Goal: Information Seeking & Learning: Find specific page/section

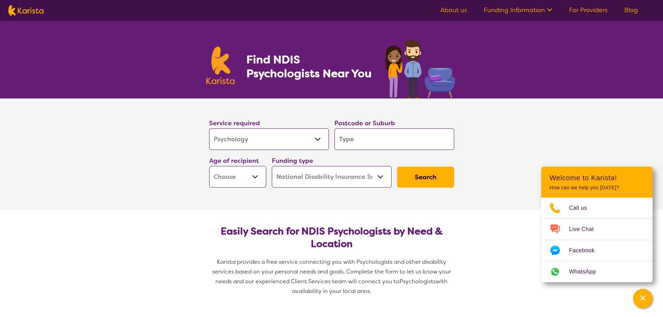
select select "Psychology"
select select "NDIS"
select select "Psychology"
select select "NDIS"
click at [250, 181] on select "Early Childhood - 0 to 9 Child - 10 to 11 Adolescent - 12 to 17 Adult - 18 to 6…" at bounding box center [237, 177] width 57 height 22
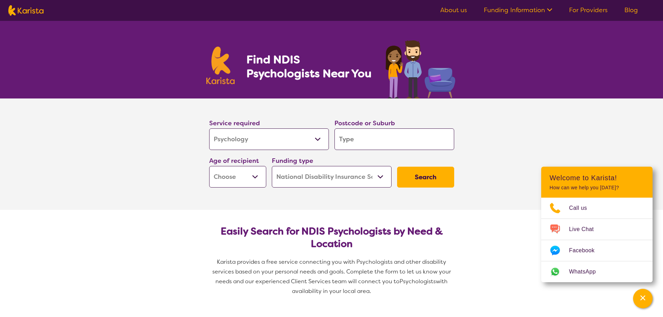
select select "EC"
click at [209, 166] on select "Early Childhood - 0 to 9 Child - 10 to 11 Adolescent - 12 to 17 Adult - 18 to 6…" at bounding box center [237, 177] width 57 height 22
select select "EC"
click at [243, 179] on select "Early Childhood - 0 to 9 Child - 10 to 11 Adolescent - 12 to 17 Adult - 18 to 6…" at bounding box center [237, 177] width 57 height 22
select select "CH"
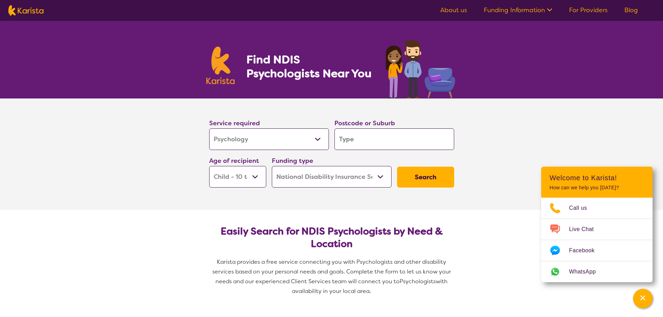
click at [209, 166] on select "Early Childhood - 0 to 9 Child - 10 to 11 Adolescent - 12 to 17 Adult - 18 to 6…" at bounding box center [237, 177] width 57 height 22
select select "CH"
click at [385, 141] on input "search" at bounding box center [394, 139] width 120 height 22
type input "n"
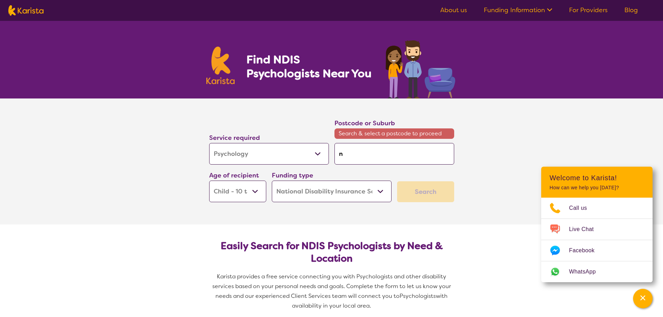
type input "no"
type input "nob"
type input "nobl"
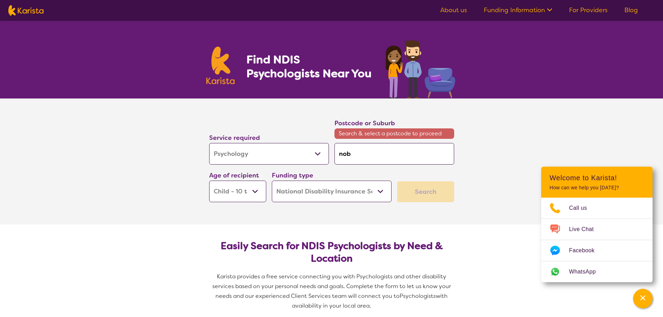
type input "nobl"
type input "noble"
click at [393, 174] on div "[GEOGRAPHIC_DATA] 3174" at bounding box center [394, 173] width 113 height 13
type input "3174"
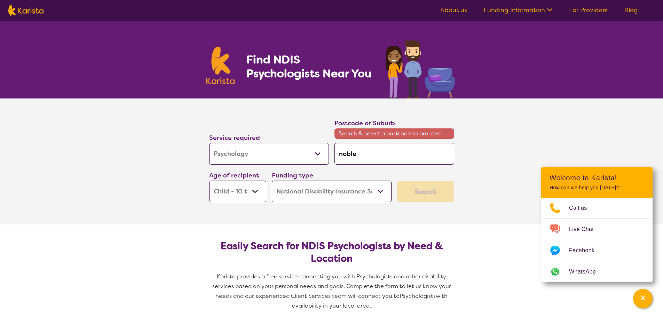
type input "3174"
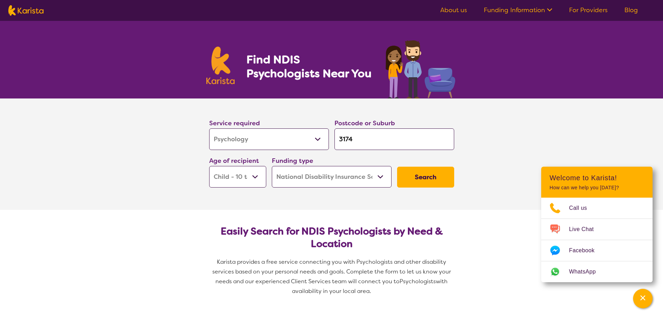
click at [416, 181] on button "Search" at bounding box center [425, 177] width 57 height 21
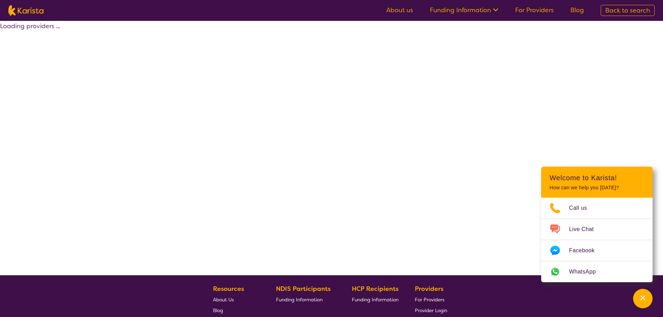
select select "by_score"
